Goal: Task Accomplishment & Management: Manage account settings

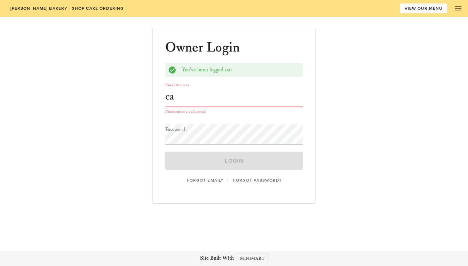
type input "[EMAIL_ADDRESS][DOMAIN_NAME]"
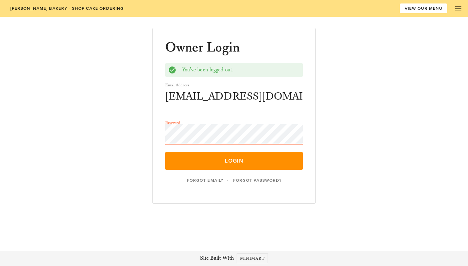
click at [165, 152] on button "Login" at bounding box center [234, 161] width 138 height 18
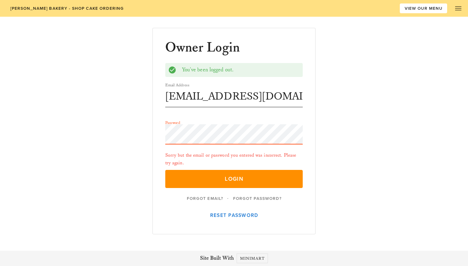
click at [165, 170] on button "Login" at bounding box center [234, 179] width 138 height 18
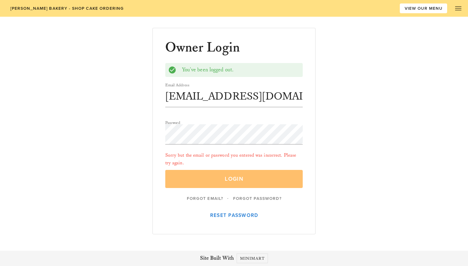
click at [221, 179] on span "Login" at bounding box center [234, 179] width 122 height 7
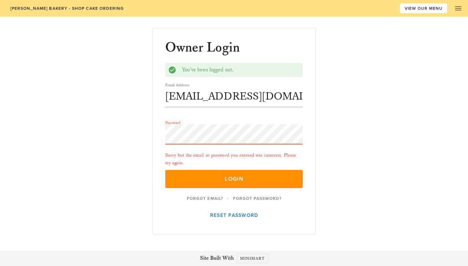
click at [155, 132] on div "Owner Login You've been logged out. Email Address [EMAIL_ADDRESS][DOMAIN_NAME] …" at bounding box center [235, 131] width 164 height 207
click at [165, 170] on button "Login" at bounding box center [234, 179] width 138 height 18
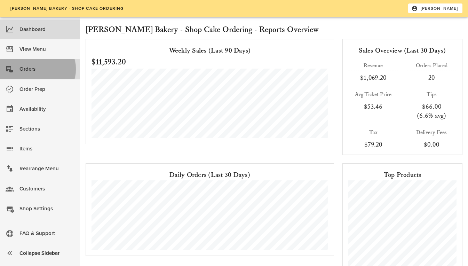
click at [33, 73] on div "Orders" at bounding box center [47, 68] width 55 height 11
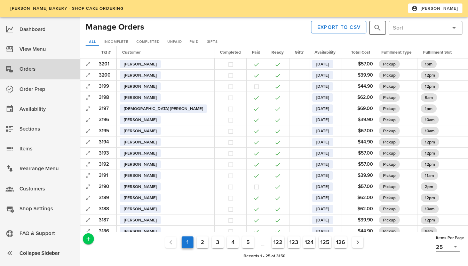
click at [376, 28] on button "prepend icon" at bounding box center [378, 28] width 8 height 8
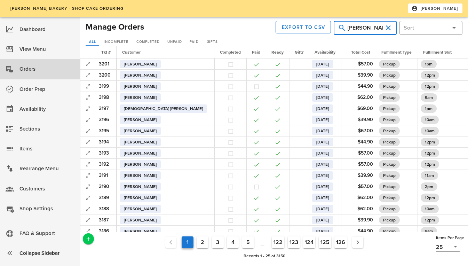
type input "[PERSON_NAME]"
click at [375, 29] on button "clear icon" at bounding box center [378, 28] width 8 height 8
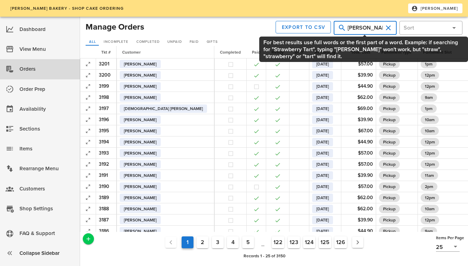
type input "[PERSON_NAME]"
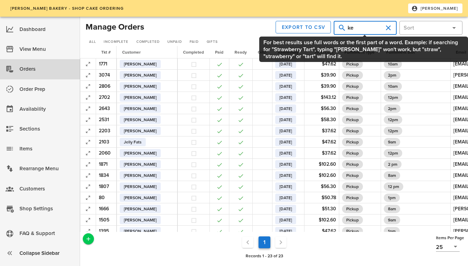
type input "k"
